Goal: Information Seeking & Learning: Learn about a topic

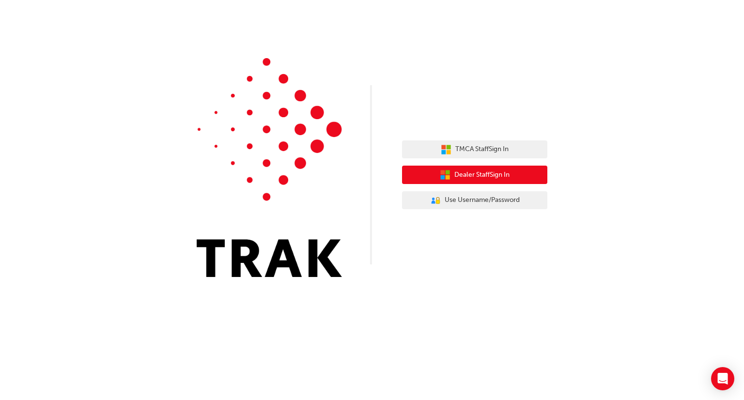
click at [517, 174] on button "Dealer Staff Sign In" at bounding box center [474, 175] width 145 height 18
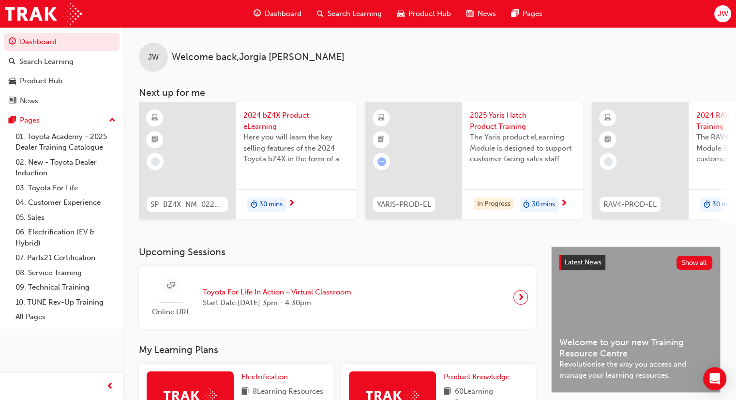
click at [728, 15] on div "JW" at bounding box center [723, 13] width 17 height 17
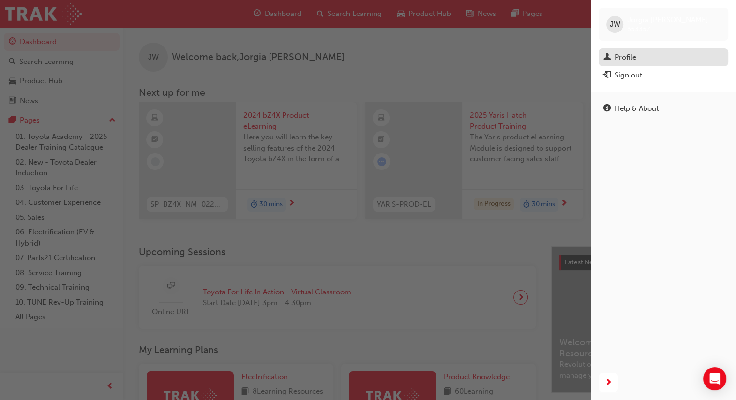
click at [628, 55] on div "Profile" at bounding box center [626, 57] width 22 height 11
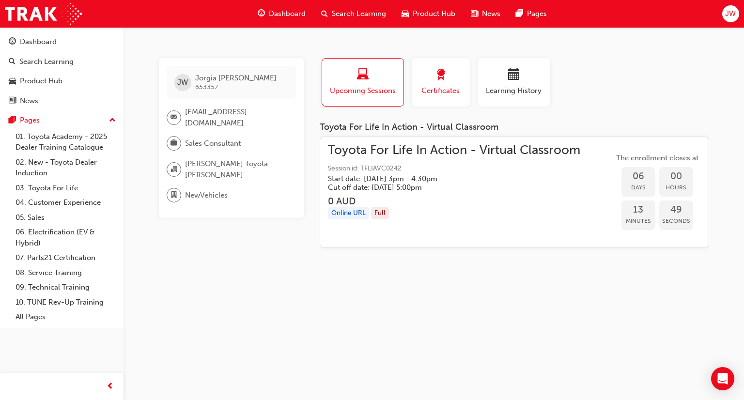
click at [443, 85] on span "Certificates" at bounding box center [441, 90] width 44 height 11
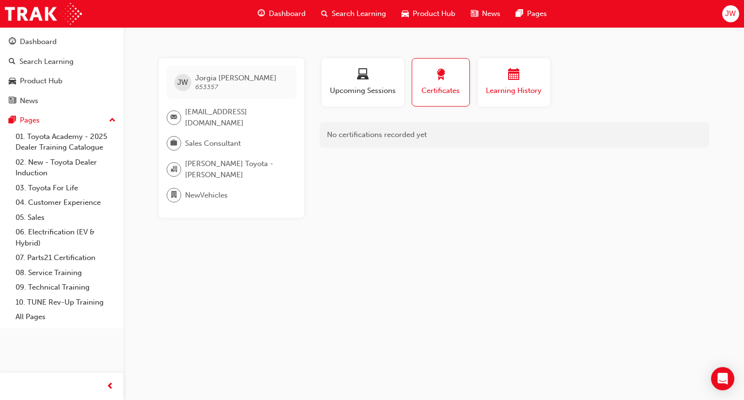
click at [507, 89] on span "Learning History" at bounding box center [514, 90] width 58 height 11
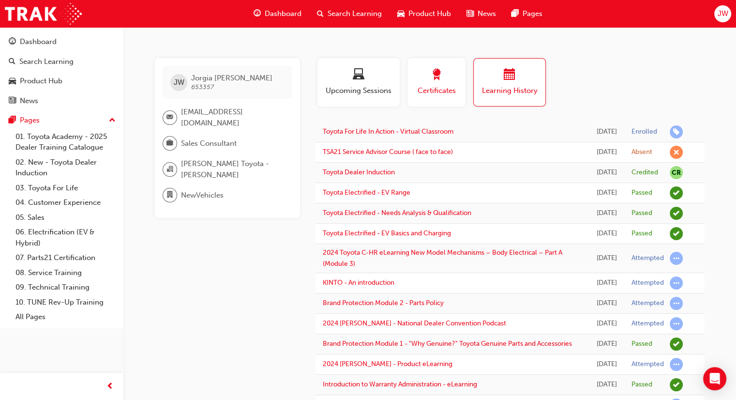
click at [422, 92] on span "Certificates" at bounding box center [437, 90] width 44 height 11
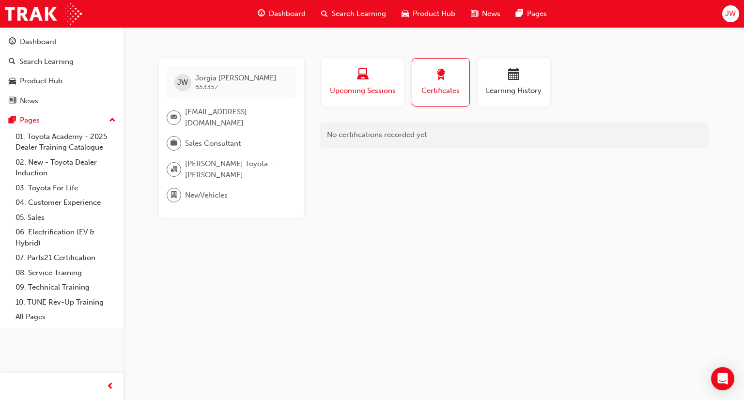
click at [359, 72] on span "laptop-icon" at bounding box center [363, 75] width 12 height 13
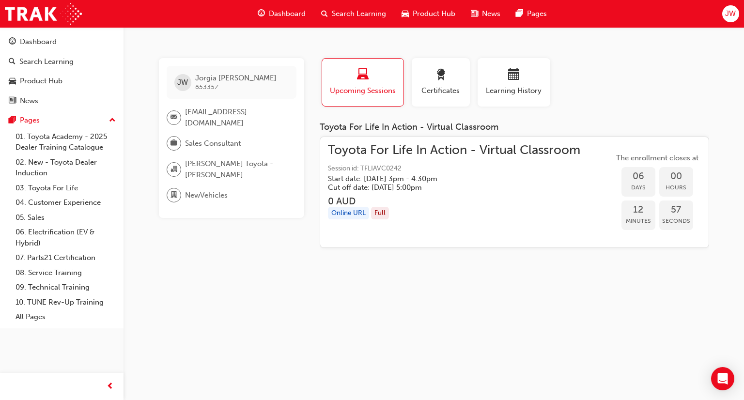
click at [221, 101] on div "JW Jorgia Webb 653357 jorgia@meltontoyota.com.au Sales Consultant Melton Toyota…" at bounding box center [231, 138] width 145 height 160
click at [304, 15] on span "Dashboard" at bounding box center [287, 13] width 37 height 11
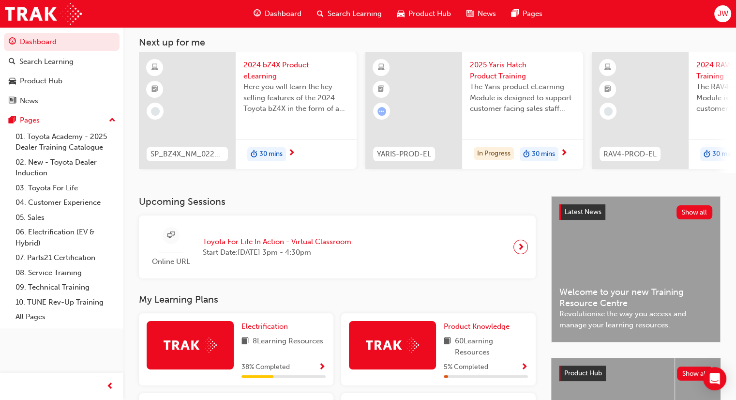
scroll to position [52, 0]
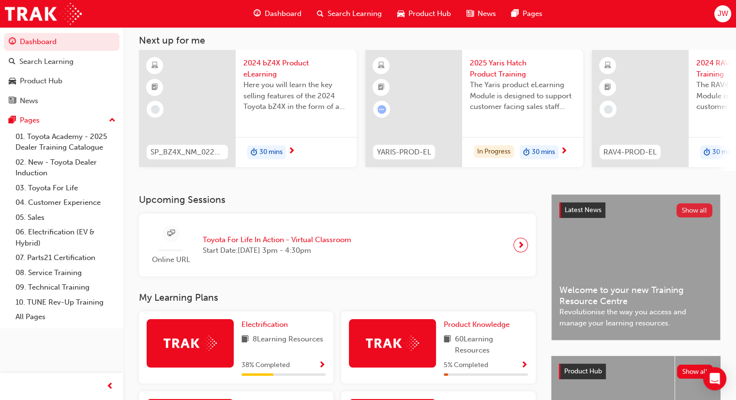
click at [686, 210] on button "Show all" at bounding box center [695, 210] width 36 height 14
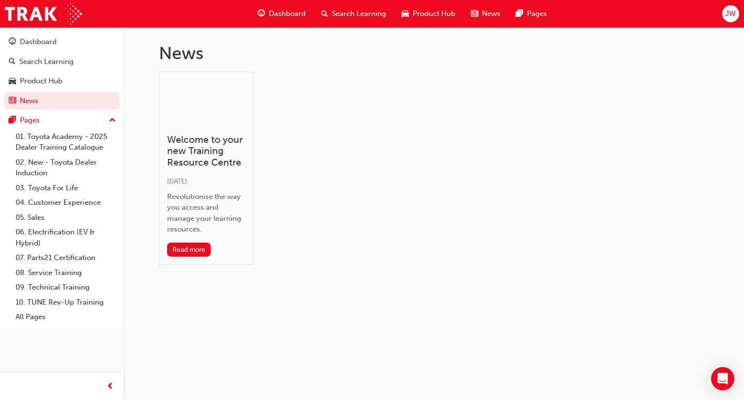
click at [285, 14] on span "Dashboard" at bounding box center [287, 13] width 37 height 11
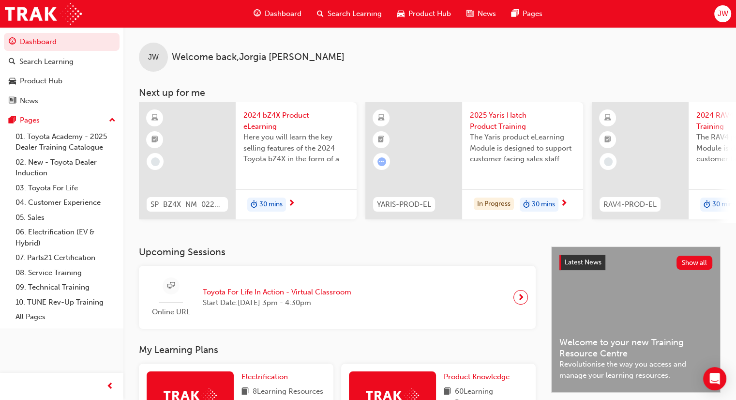
click at [475, 16] on div "News" at bounding box center [481, 14] width 45 height 20
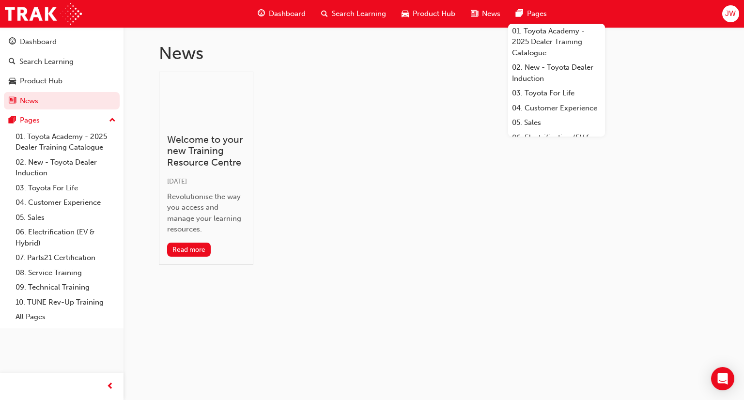
click at [532, 13] on span "Pages" at bounding box center [537, 13] width 20 height 11
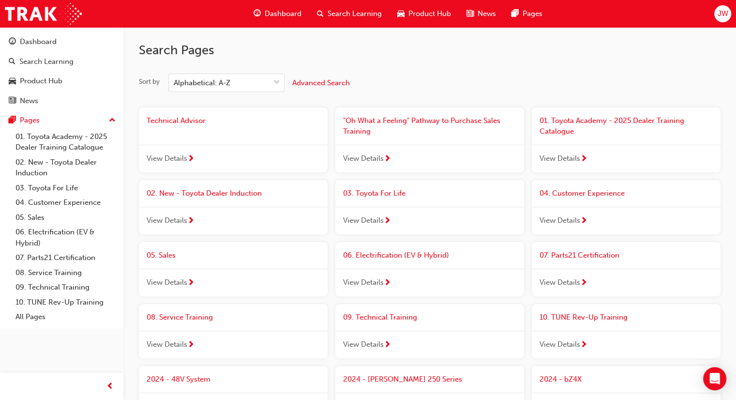
click at [268, 6] on div "Dashboard" at bounding box center [277, 14] width 63 height 20
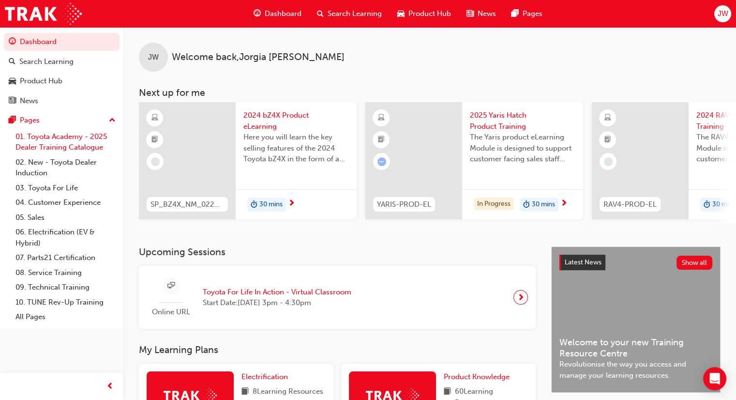
click at [90, 138] on link "01. Toyota Academy - 2025 Dealer Training Catalogue" at bounding box center [66, 142] width 108 height 26
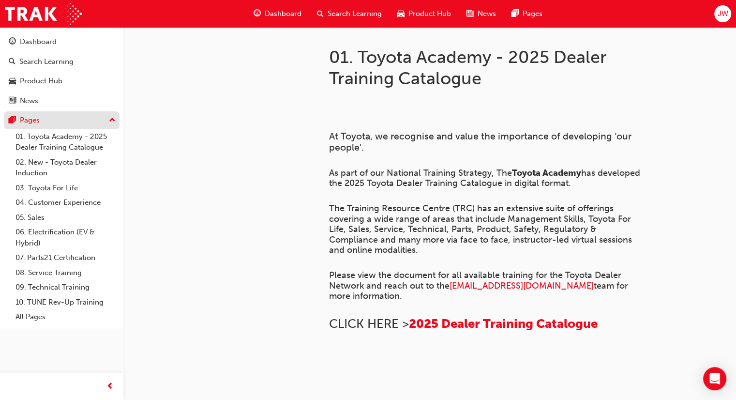
click at [46, 125] on div "Pages" at bounding box center [62, 120] width 106 height 12
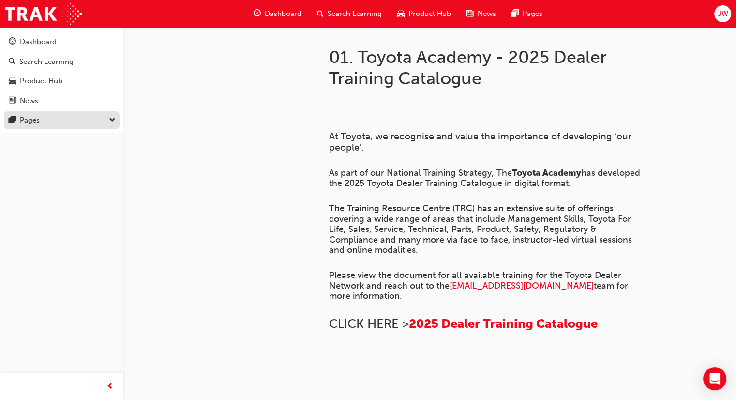
drag, startPoint x: 46, startPoint y: 125, endPoint x: 19, endPoint y: 124, distance: 27.1
click at [19, 124] on div "Pages" at bounding box center [62, 120] width 106 height 12
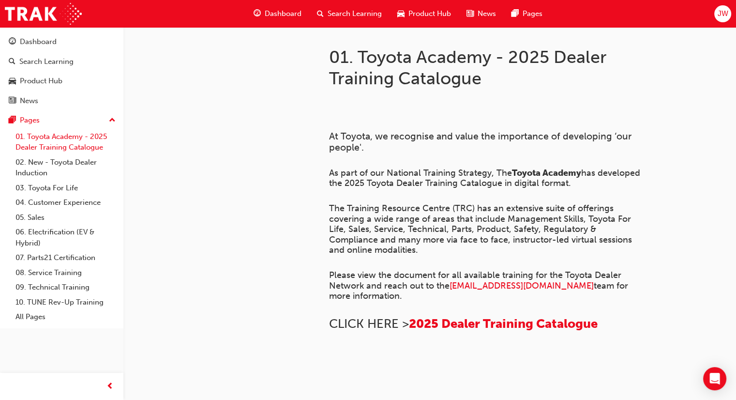
click at [61, 138] on link "01. Toyota Academy - 2025 Dealer Training Catalogue" at bounding box center [66, 142] width 108 height 26
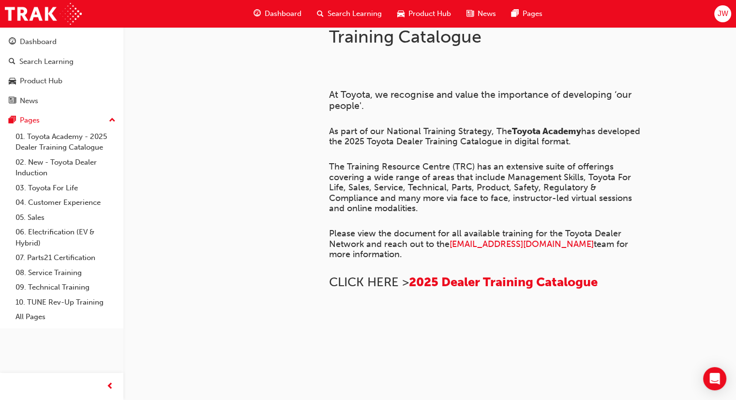
scroll to position [39, 0]
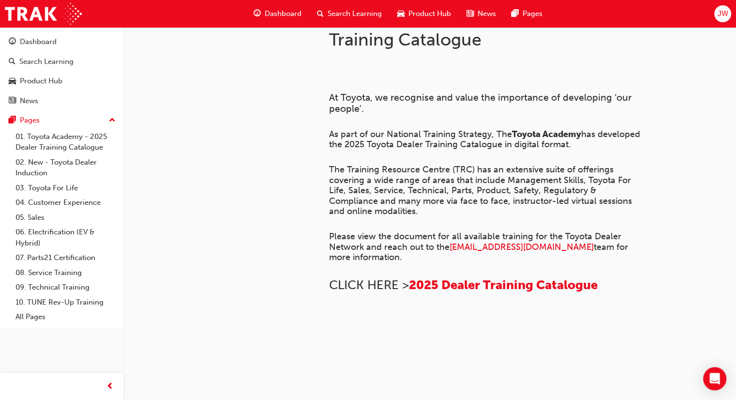
click at [294, 15] on span "Dashboard" at bounding box center [283, 13] width 37 height 11
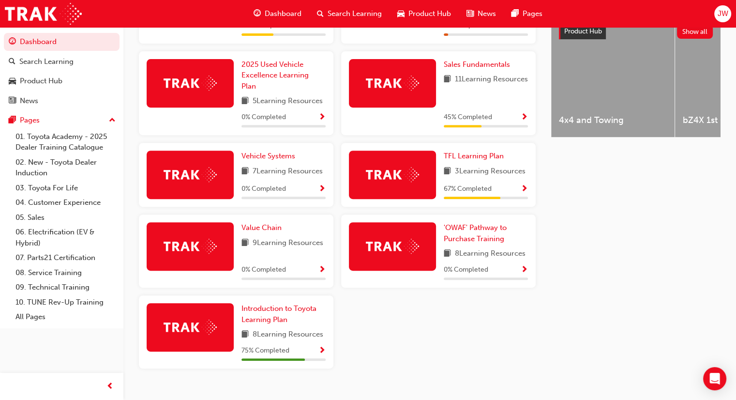
scroll to position [413, 0]
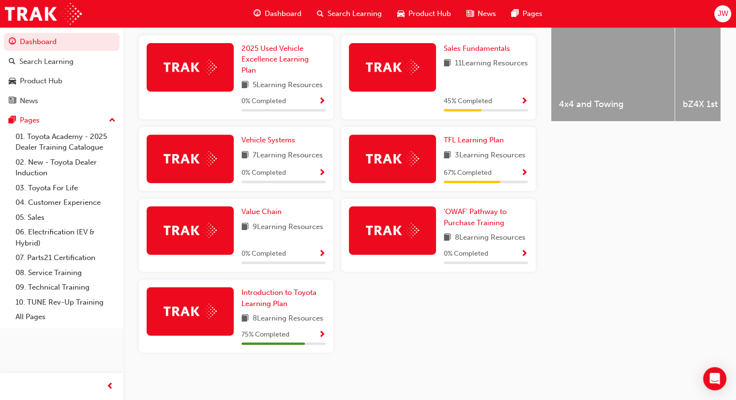
click at [323, 332] on span "Show Progress" at bounding box center [322, 335] width 7 height 9
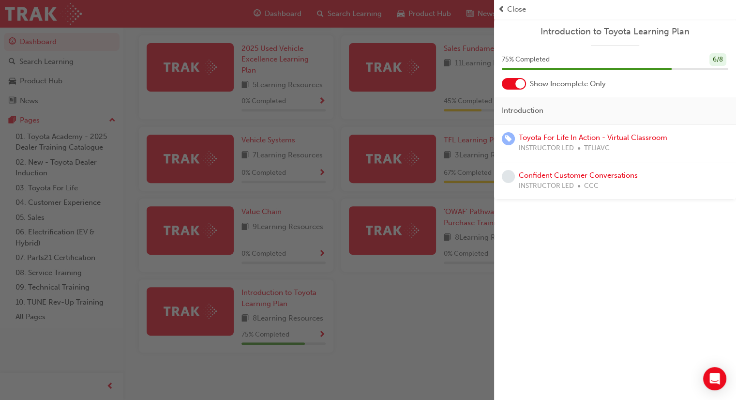
click at [519, 86] on div at bounding box center [521, 84] width 10 height 10
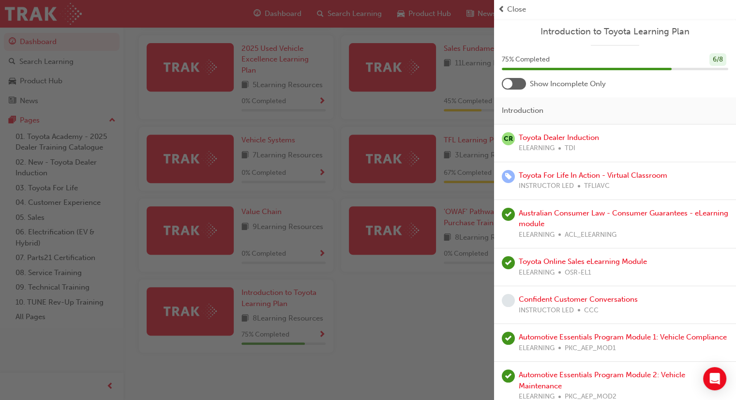
click at [520, 88] on div at bounding box center [514, 84] width 24 height 12
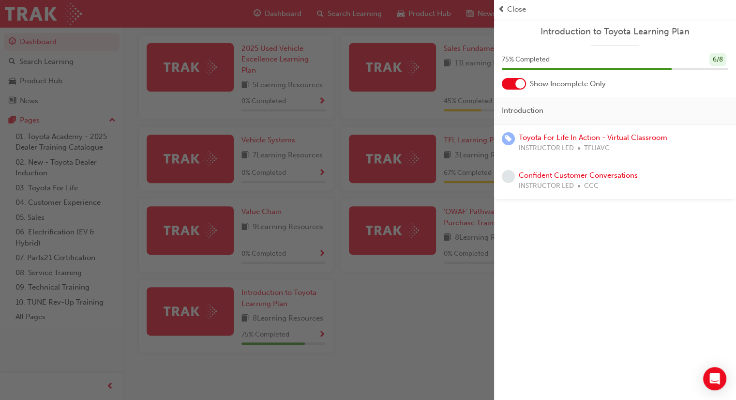
click at [509, 13] on span "Close" at bounding box center [516, 9] width 19 height 11
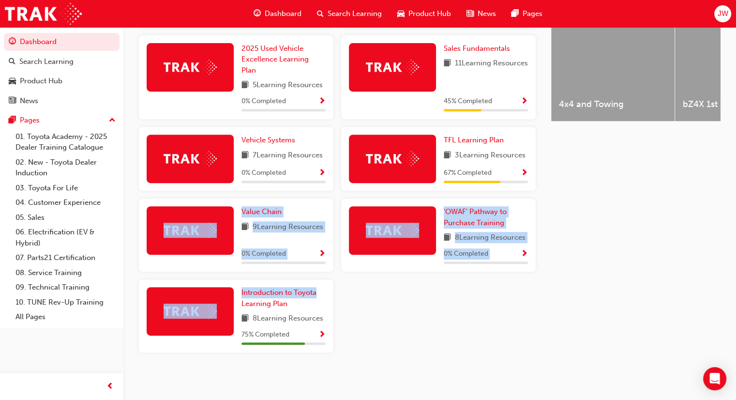
drag, startPoint x: 349, startPoint y: 293, endPoint x: 155, endPoint y: 259, distance: 197.2
click at [155, 259] on div "Electrification 8 Learning Resources 38 % Completed Product Knowledge 60 Learni…" at bounding box center [337, 157] width 405 height 405
click at [392, 299] on div "Electrification 8 Learning Resources 38 % Completed Product Knowledge 60 Learni…" at bounding box center [337, 157] width 405 height 405
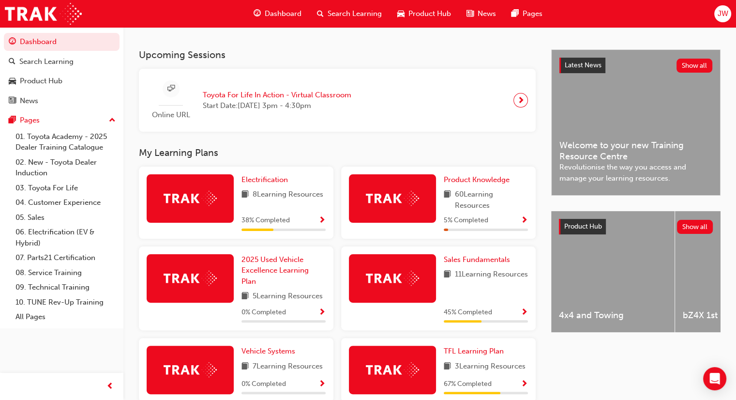
scroll to position [0, 0]
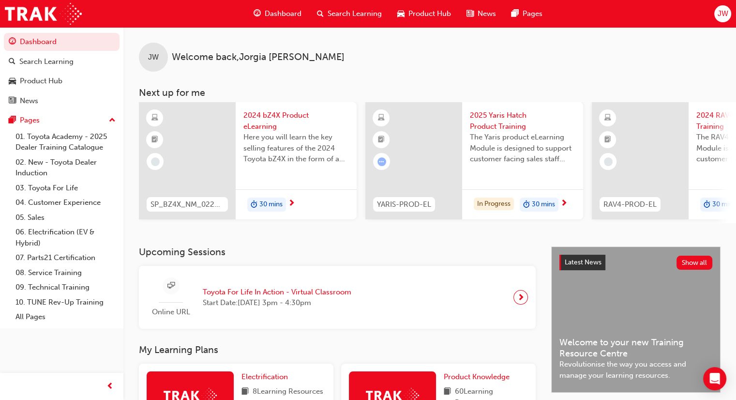
click at [349, 14] on span "Search Learning" at bounding box center [355, 13] width 54 height 11
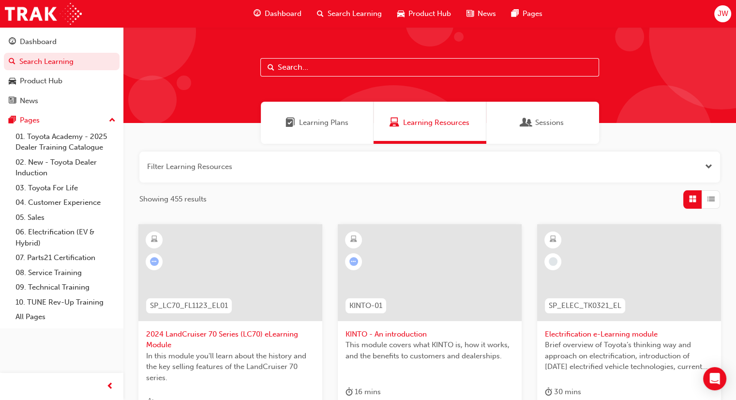
click at [326, 136] on div "Learning Plans" at bounding box center [317, 123] width 113 height 42
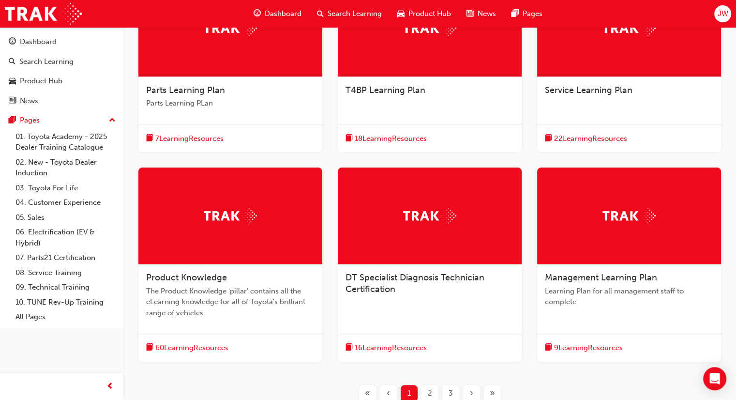
scroll to position [324, 0]
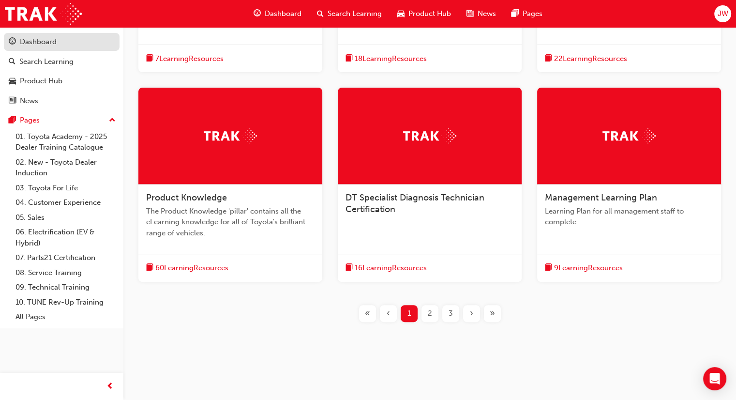
click at [32, 43] on div "Dashboard" at bounding box center [38, 41] width 37 height 11
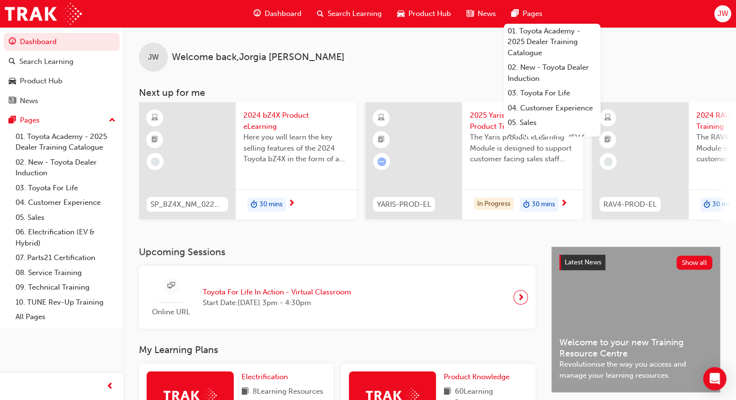
click at [535, 14] on span "Pages" at bounding box center [533, 13] width 20 height 11
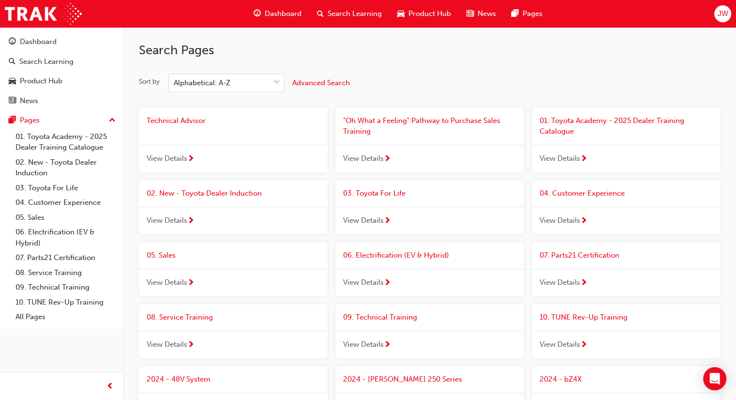
click at [265, 22] on div "Dashboard" at bounding box center [277, 14] width 63 height 20
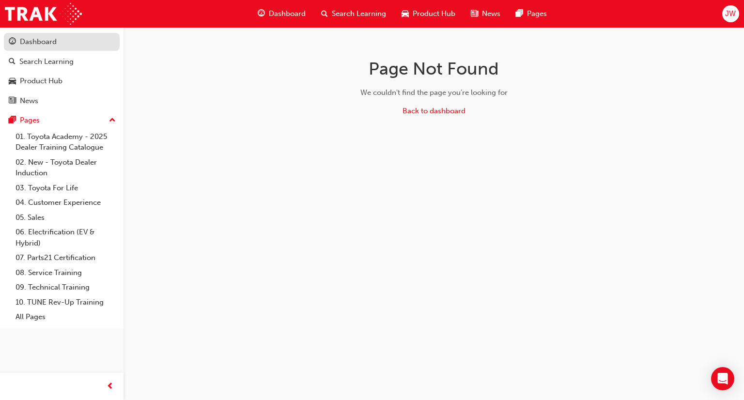
click at [45, 45] on div "Dashboard" at bounding box center [38, 41] width 37 height 11
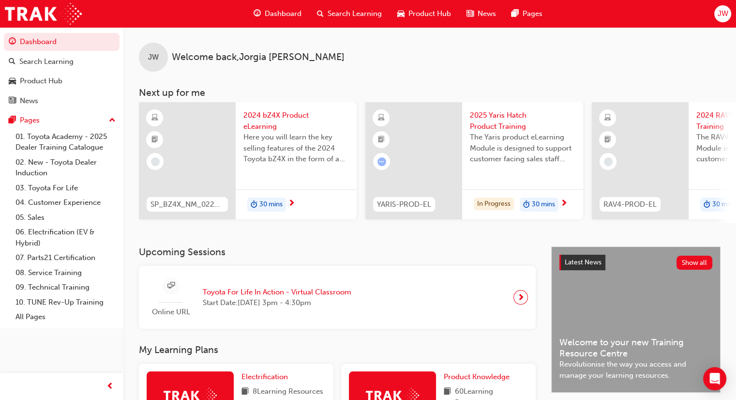
click at [505, 275] on div "Online URL Toyota For Life In Action - Virtual Classroom Start Date: Mon 29 Sep…" at bounding box center [337, 297] width 397 height 63
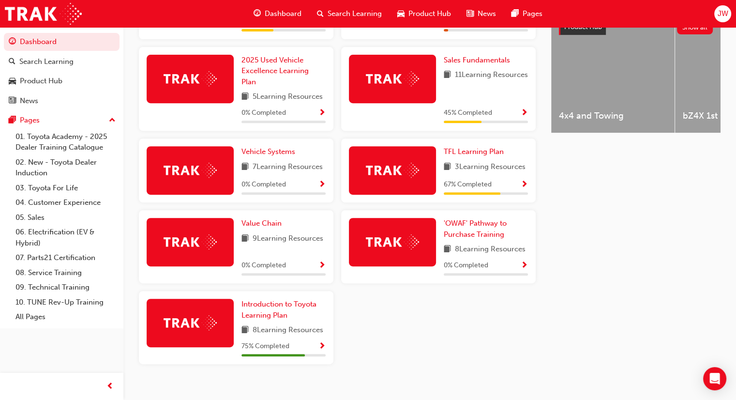
scroll to position [397, 0]
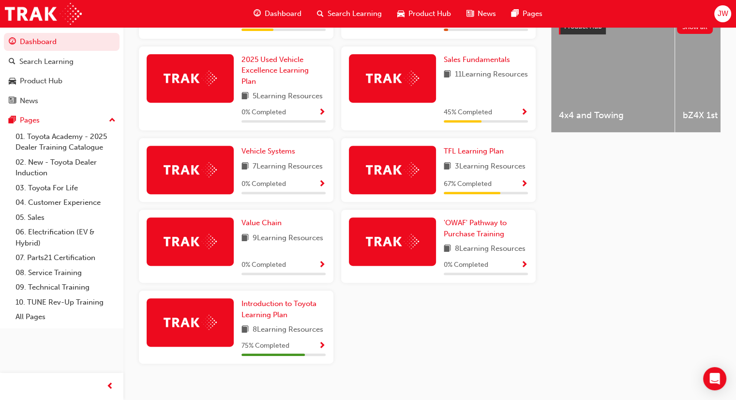
click at [213, 330] on img at bounding box center [190, 322] width 53 height 15
click at [263, 335] on span "8 Learning Resources" at bounding box center [288, 330] width 71 height 12
click at [325, 351] on span "Show Progress" at bounding box center [322, 346] width 7 height 9
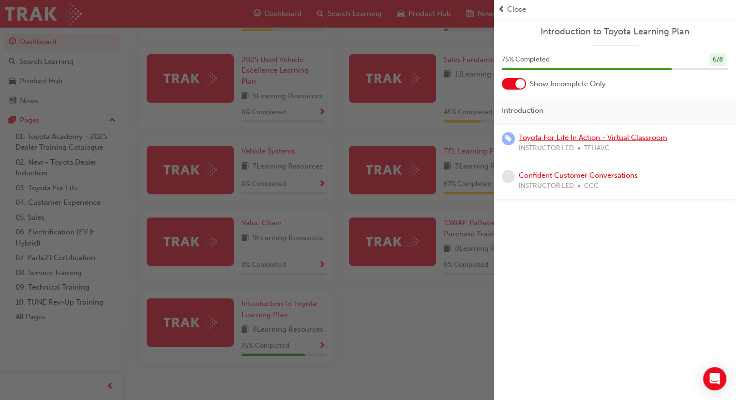
click at [558, 140] on link "Toyota For Life In Action - Virtual Classroom" at bounding box center [593, 137] width 149 height 9
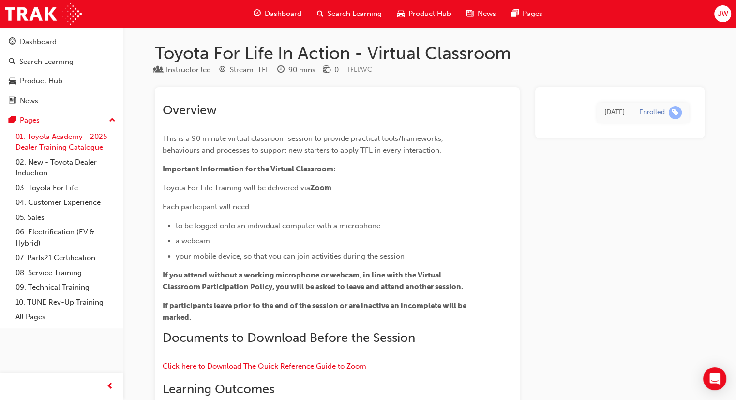
click at [76, 143] on link "01. Toyota Academy - 2025 Dealer Training Catalogue" at bounding box center [66, 142] width 108 height 26
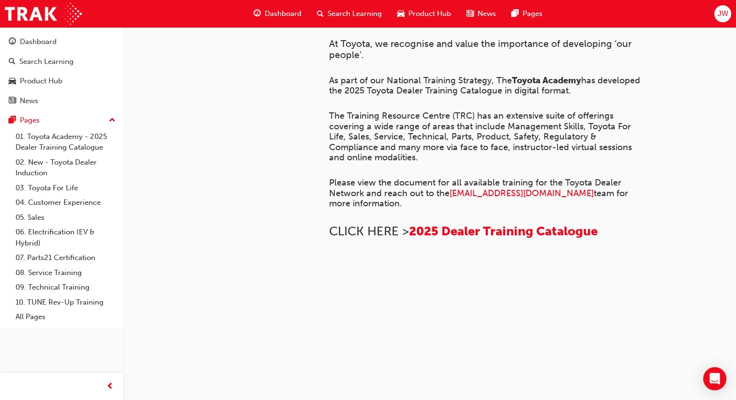
scroll to position [489, 0]
click at [329, 274] on img at bounding box center [329, 274] width 0 height 0
click at [56, 167] on link "02. New - Toyota Dealer Induction" at bounding box center [66, 168] width 108 height 26
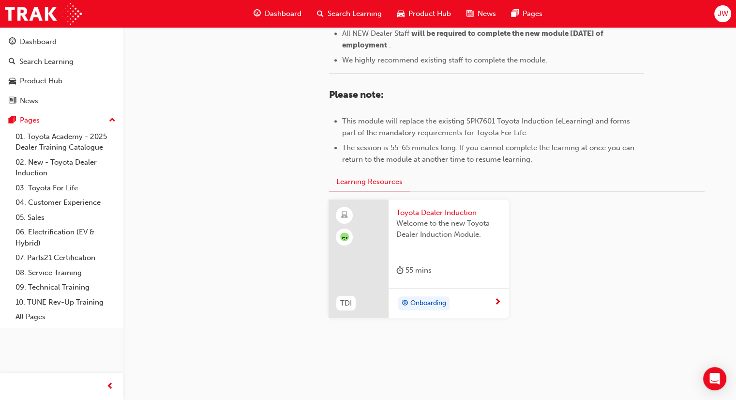
scroll to position [451, 0]
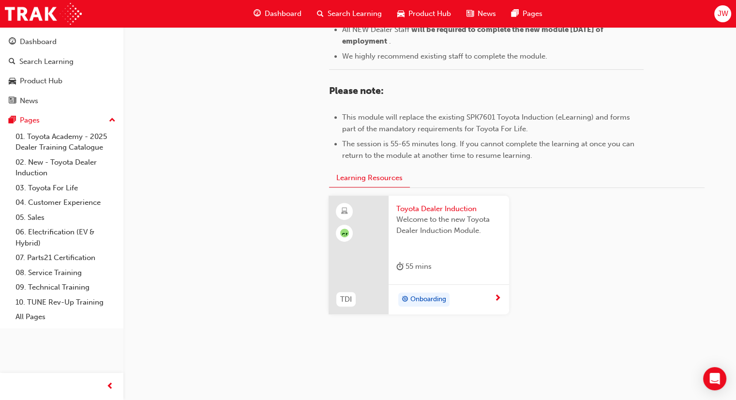
click at [411, 207] on span "Toyota Dealer Induction" at bounding box center [449, 208] width 105 height 11
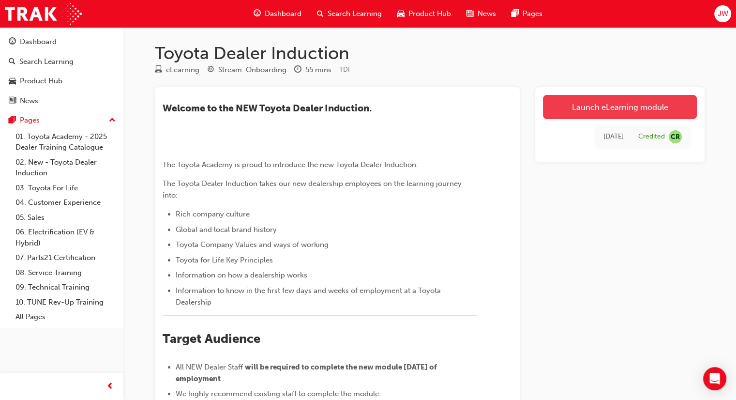
click at [598, 111] on link "Launch eLearning module" at bounding box center [620, 107] width 154 height 24
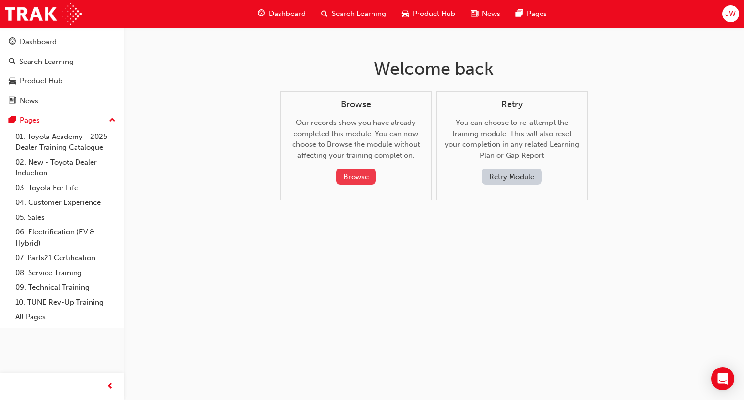
click at [364, 175] on button "Browse" at bounding box center [356, 176] width 40 height 16
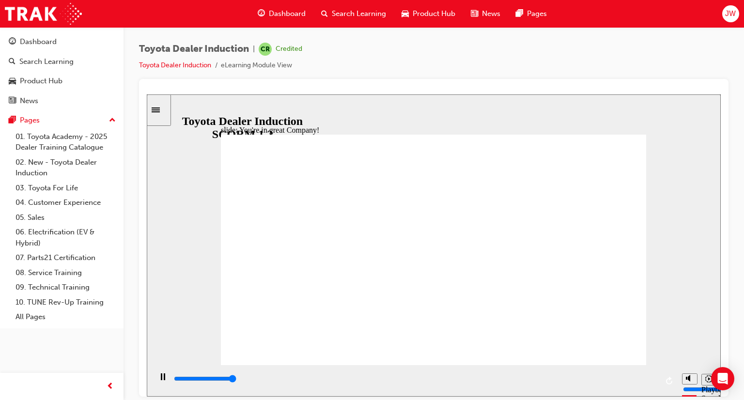
type input "7500"
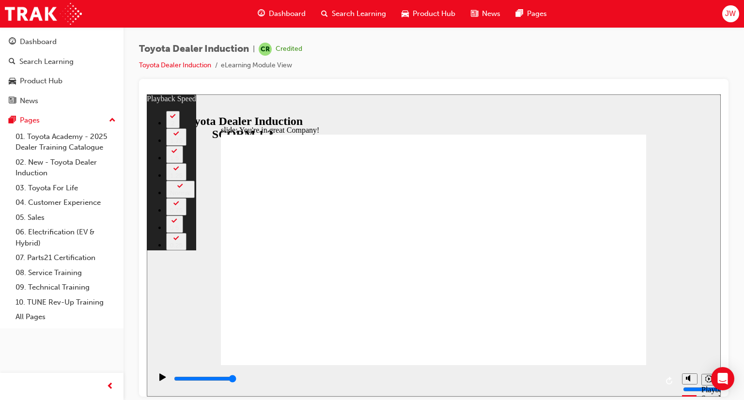
type input "120"
click at [287, 14] on span "Dashboard" at bounding box center [287, 13] width 37 height 11
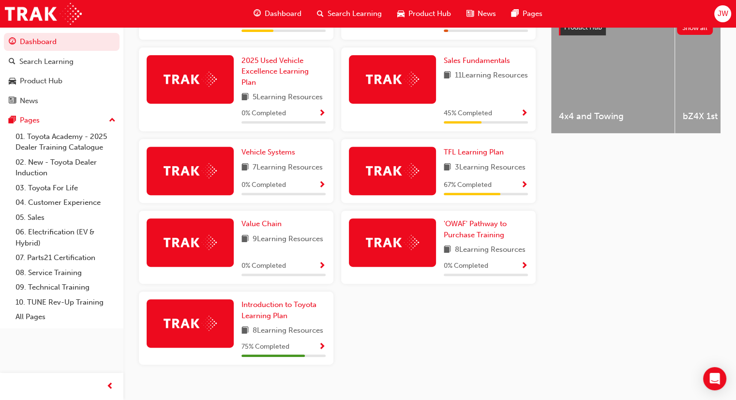
scroll to position [413, 0]
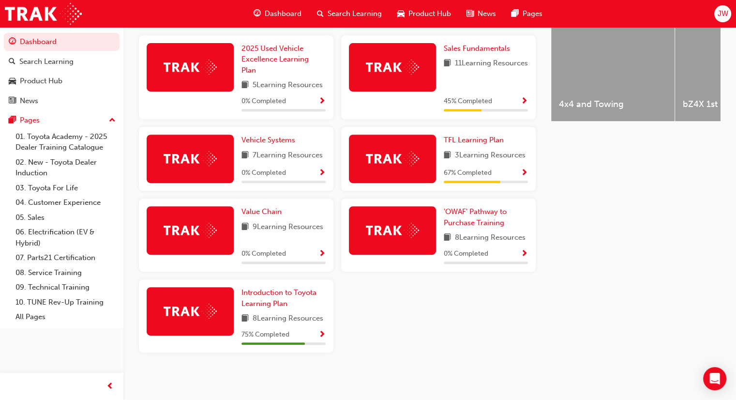
click at [322, 332] on span "Show Progress" at bounding box center [322, 335] width 7 height 9
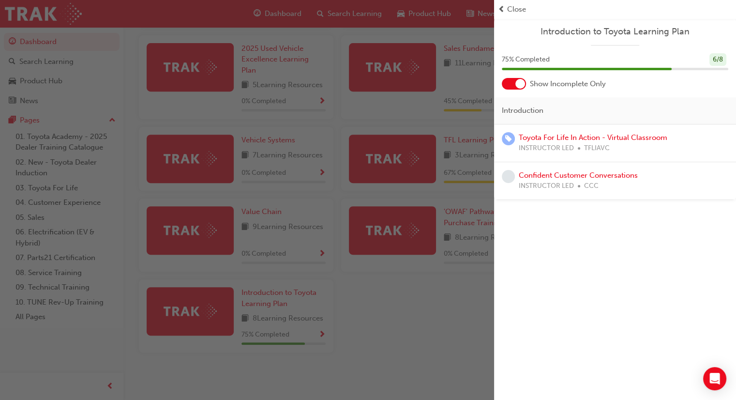
click at [515, 7] on span "Close" at bounding box center [516, 9] width 19 height 11
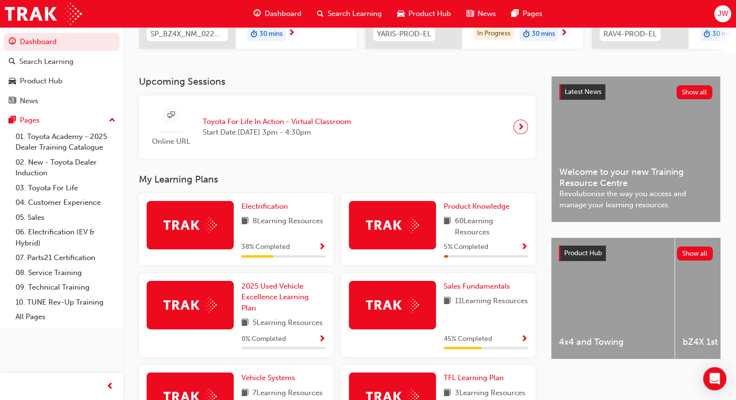
scroll to position [227, 0]
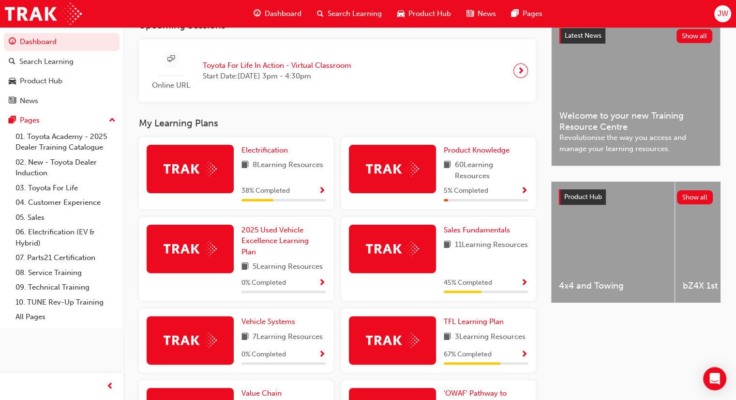
click at [523, 194] on span "Show Progress" at bounding box center [524, 191] width 7 height 9
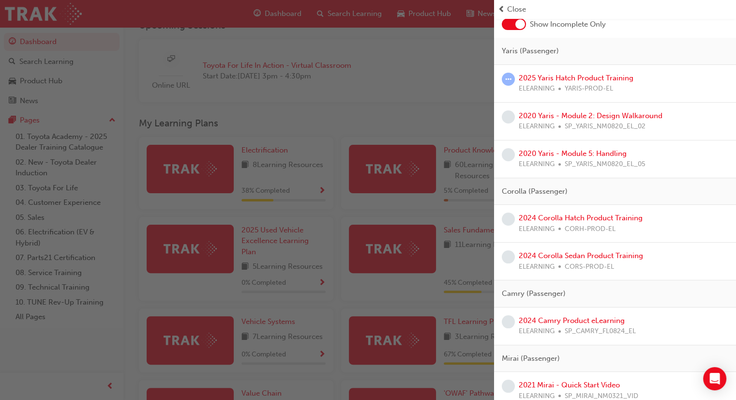
scroll to position [0, 0]
